Goal: Task Accomplishment & Management: Use online tool/utility

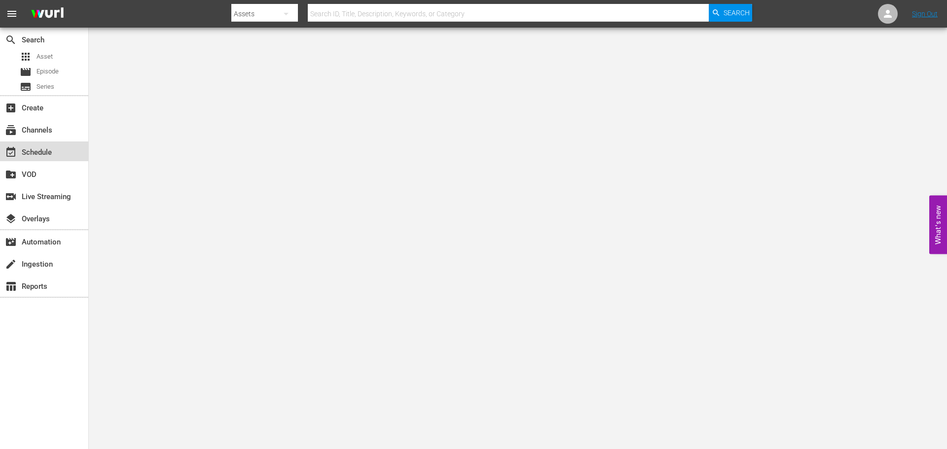
click at [43, 155] on div "event_available Schedule" at bounding box center [27, 150] width 55 height 9
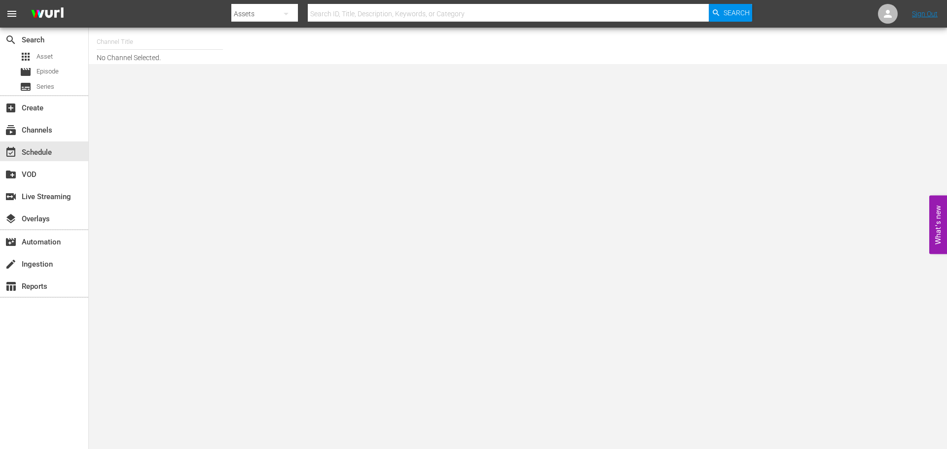
click at [117, 39] on input "text" at bounding box center [160, 42] width 126 height 24
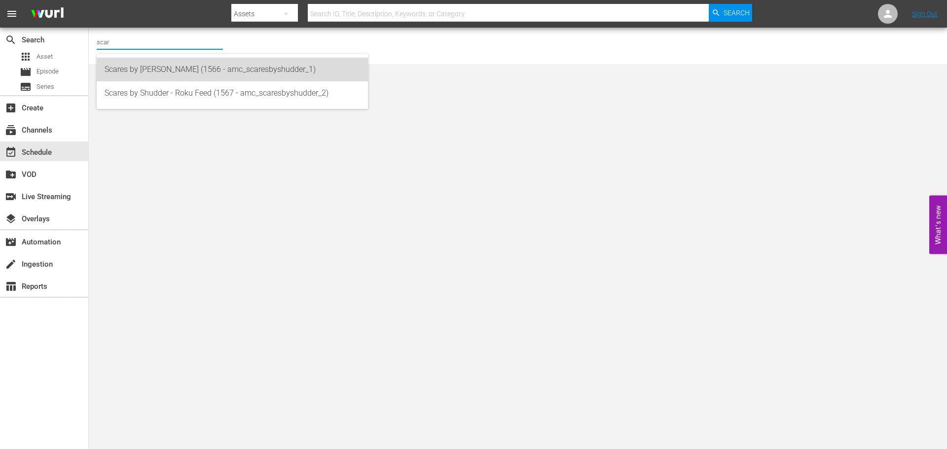
click at [128, 68] on div "Scares by [PERSON_NAME] (1566 - amc_scaresbyshudder_1)" at bounding box center [232, 70] width 255 height 24
type input "Scares by [PERSON_NAME] (1566 - amc_scaresbyshudder_1)"
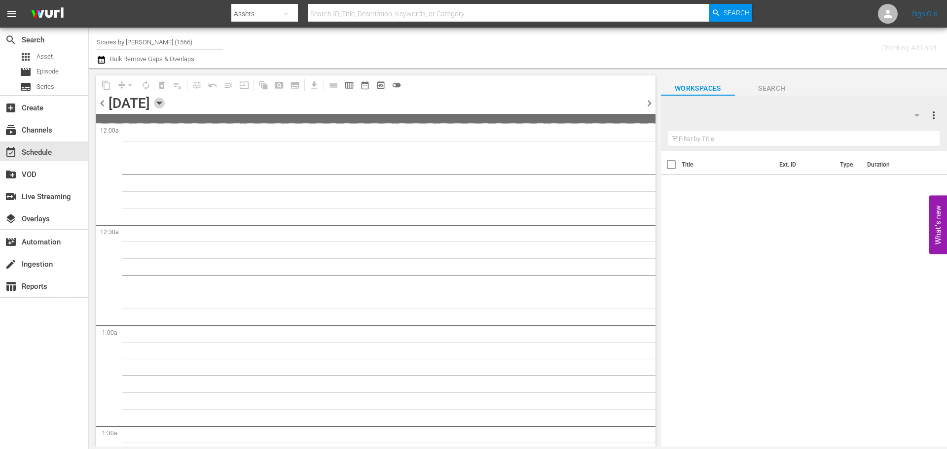
click at [165, 106] on icon "button" at bounding box center [159, 103] width 11 height 11
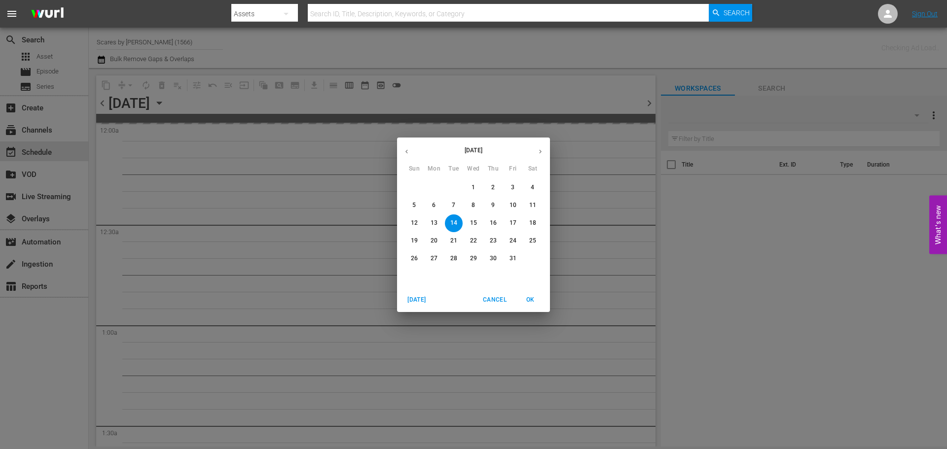
click at [543, 149] on icon "button" at bounding box center [539, 151] width 7 height 7
click at [530, 187] on p "1" at bounding box center [531, 187] width 3 height 8
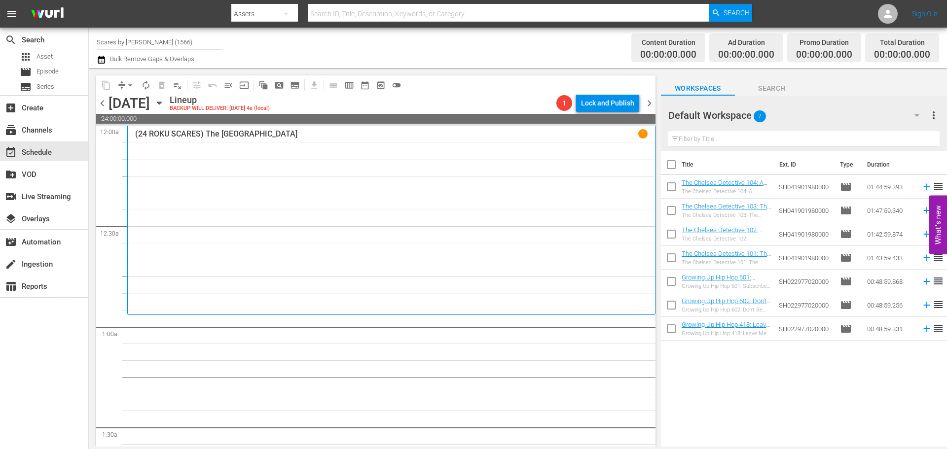
click at [228, 166] on div "(24 ROKU SCARES) The Amusement Park 1" at bounding box center [391, 220] width 512 height 182
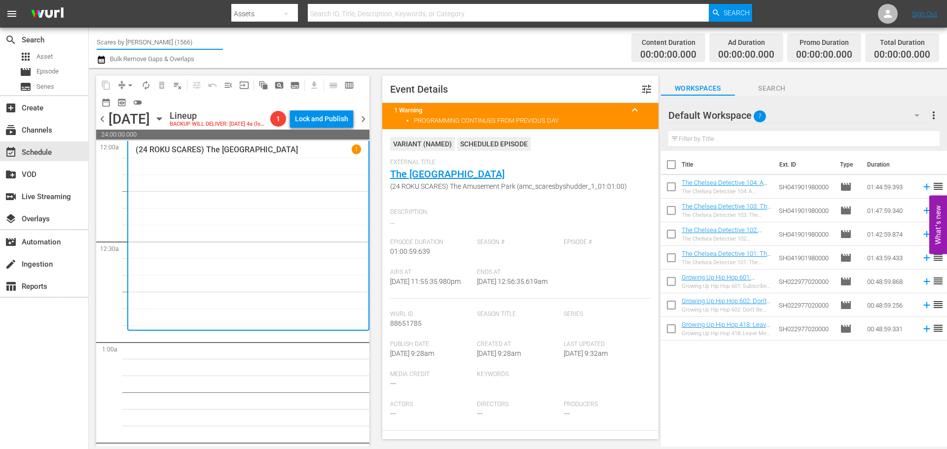
click at [173, 41] on input "Scares by [PERSON_NAME] (1566)" at bounding box center [160, 42] width 126 height 24
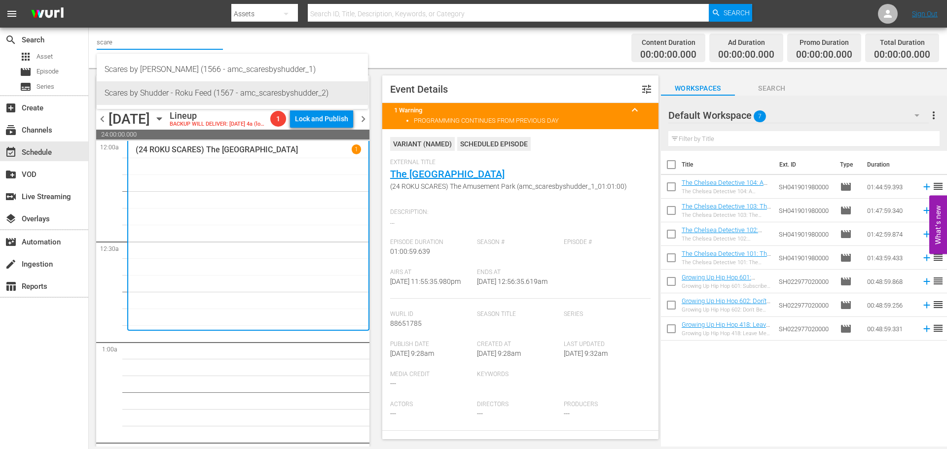
click at [167, 88] on div "Scares by Shudder - Roku Feed (1567 - amc_scaresbyshudder_2)" at bounding box center [232, 93] width 255 height 24
type input "Scares by Shudder - Roku Feed (1567 - amc_scaresbyshudder_2)"
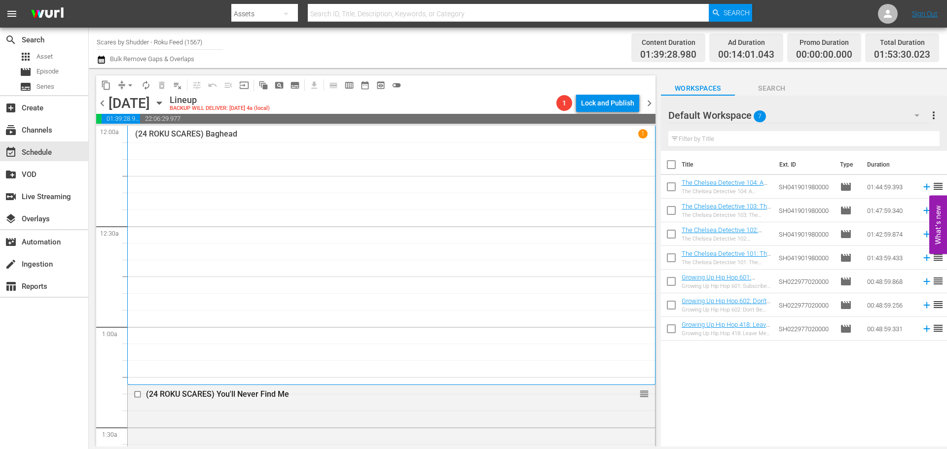
click at [273, 192] on div "(24 ROKU SCARES) Baghead 1" at bounding box center [391, 255] width 512 height 252
